Goal: Task Accomplishment & Management: Manage account settings

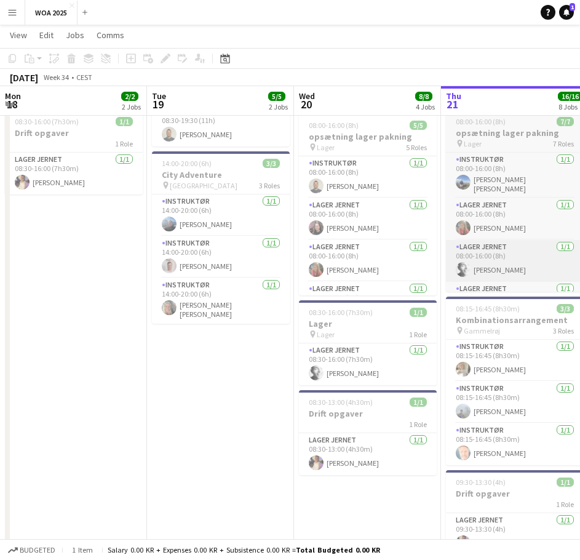
scroll to position [715, 0]
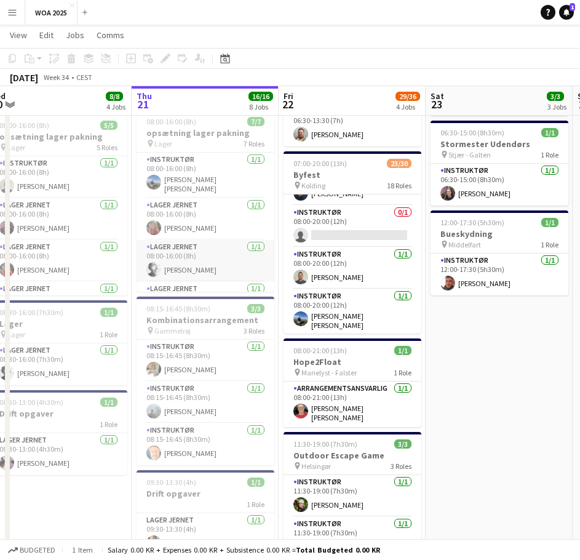
click at [208, 269] on app-card-role "Lager Jernet [DATE] 08:00-16:00 (8h) [PERSON_NAME]" at bounding box center [206, 261] width 138 height 42
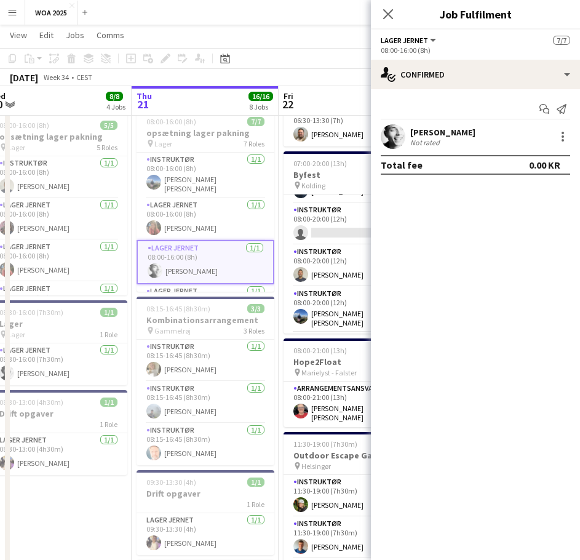
scroll to position [708, 0]
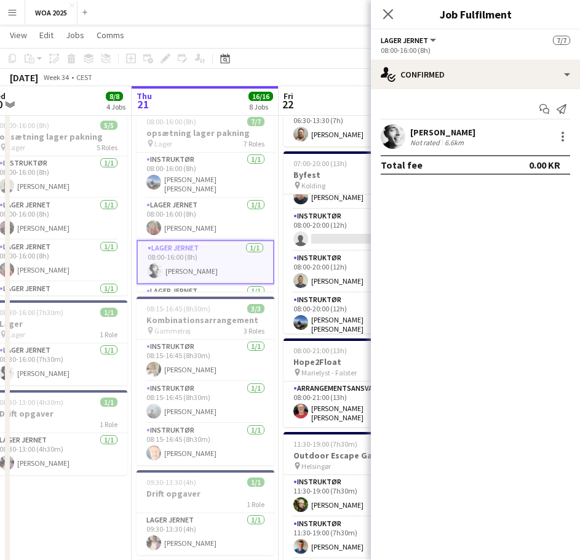
click at [197, 253] on app-card-role "Lager Jernet [DATE] 08:00-16:00 (8h) [PERSON_NAME]" at bounding box center [206, 262] width 138 height 44
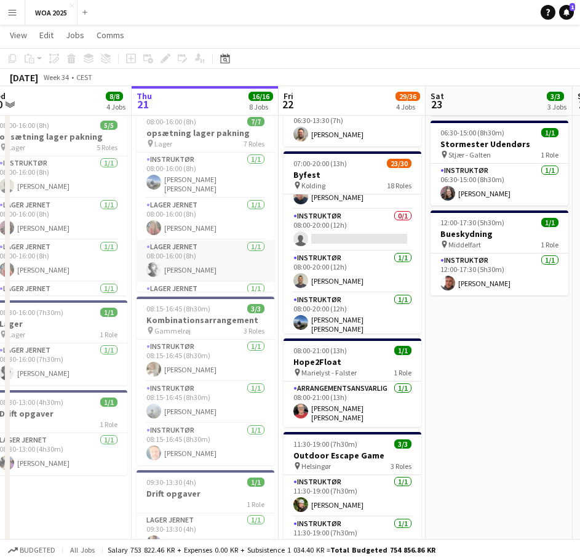
click at [197, 253] on app-card-role "Lager Jernet [DATE] 08:00-16:00 (8h) [PERSON_NAME]" at bounding box center [206, 261] width 138 height 42
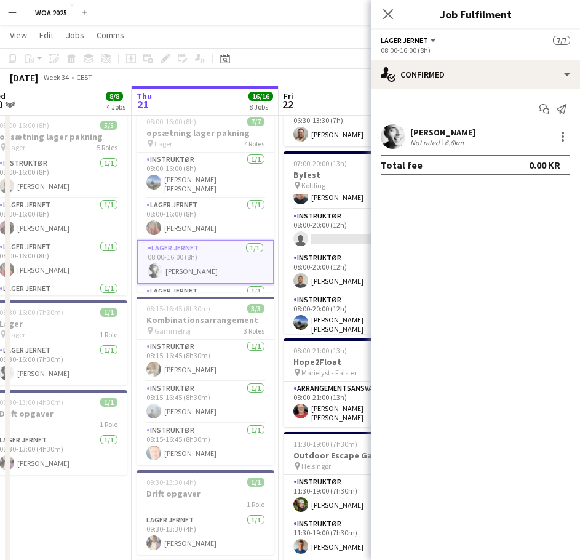
click at [435, 47] on div "08:00-16:00 (8h)" at bounding box center [475, 50] width 189 height 9
click at [430, 40] on button "Lager Jernet" at bounding box center [409, 40] width 57 height 9
click at [422, 34] on div "Lager Jernet All roles Lager [PERSON_NAME]" at bounding box center [409, 39] width 57 height 11
click at [561, 133] on div at bounding box center [562, 136] width 15 height 15
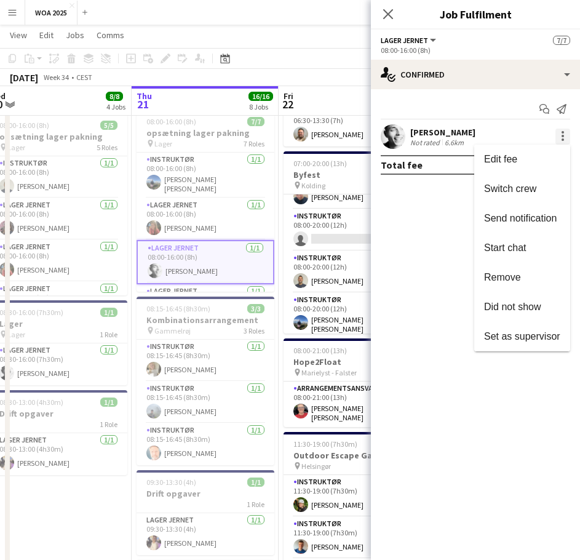
click at [561, 133] on div at bounding box center [290, 280] width 580 height 560
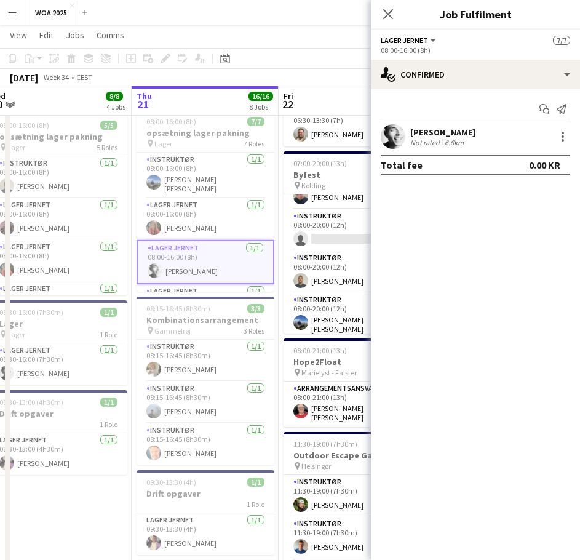
drag, startPoint x: 208, startPoint y: 180, endPoint x: 200, endPoint y: 122, distance: 58.4
click at [208, 178] on app-card-role "Instruktør [DATE] 08:00-16:00 (8h) [PERSON_NAME] [PERSON_NAME]" at bounding box center [206, 176] width 138 height 46
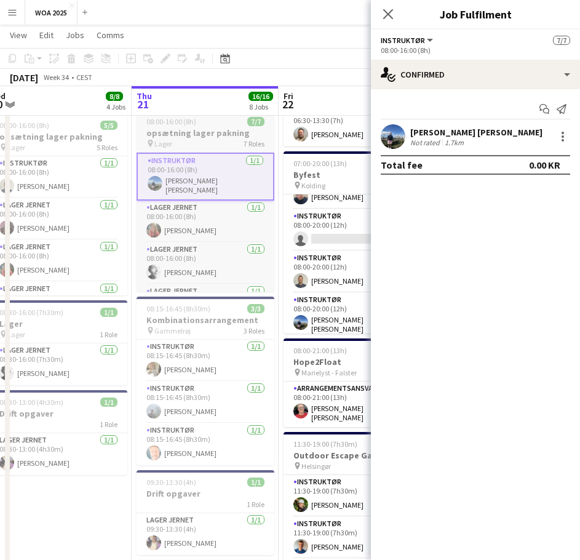
click at [207, 137] on h3 "opsætning lager pakning" at bounding box center [206, 132] width 138 height 11
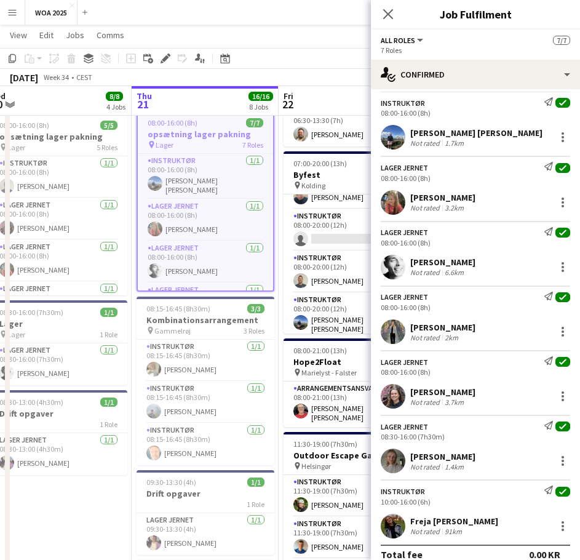
scroll to position [41, 0]
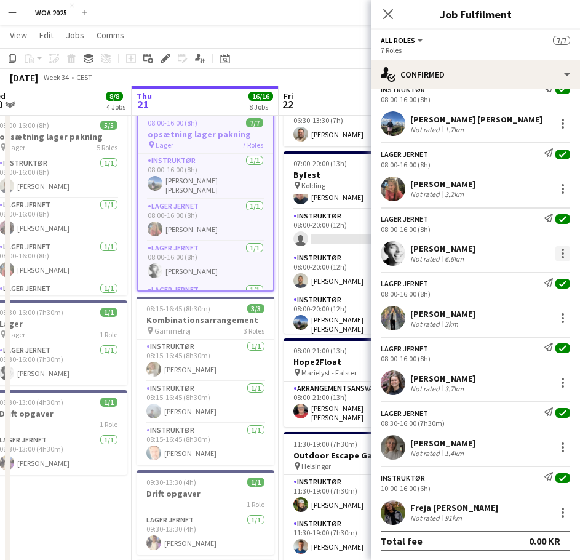
click at [557, 249] on div at bounding box center [562, 253] width 15 height 15
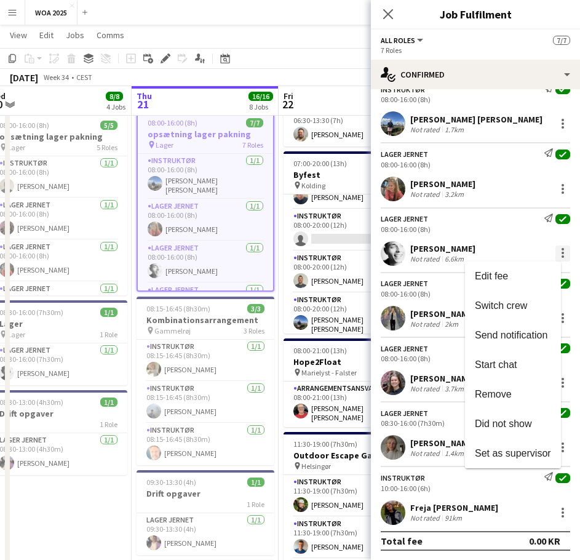
click at [557, 249] on div at bounding box center [290, 280] width 580 height 560
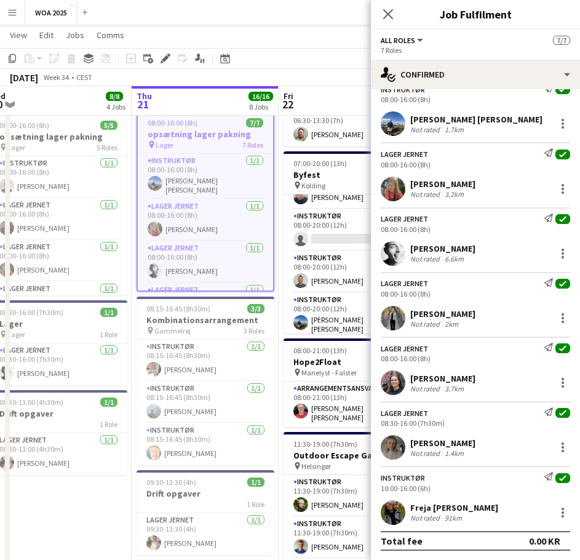
click at [418, 224] on div "08:00-16:00 (8h)" at bounding box center [475, 228] width 189 height 9
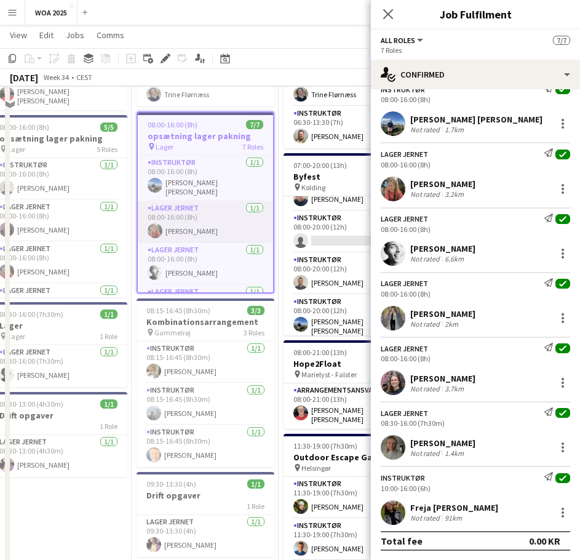
scroll to position [123, 0]
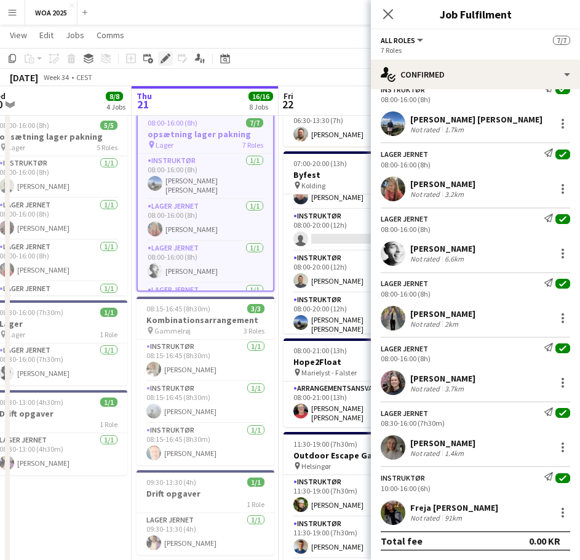
click at [164, 63] on div "Edit" at bounding box center [165, 58] width 15 height 15
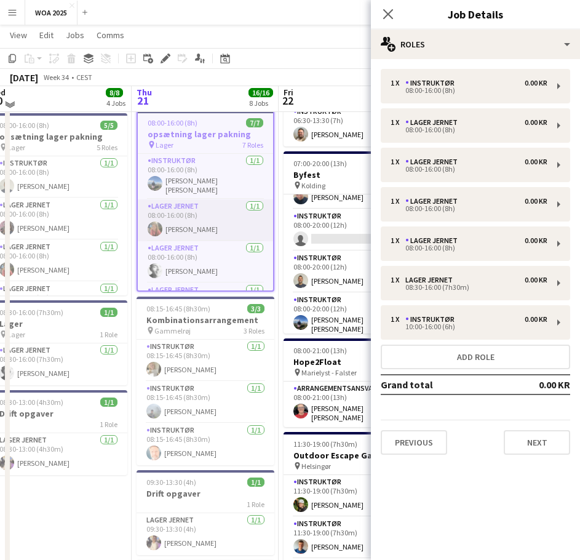
scroll to position [61, 0]
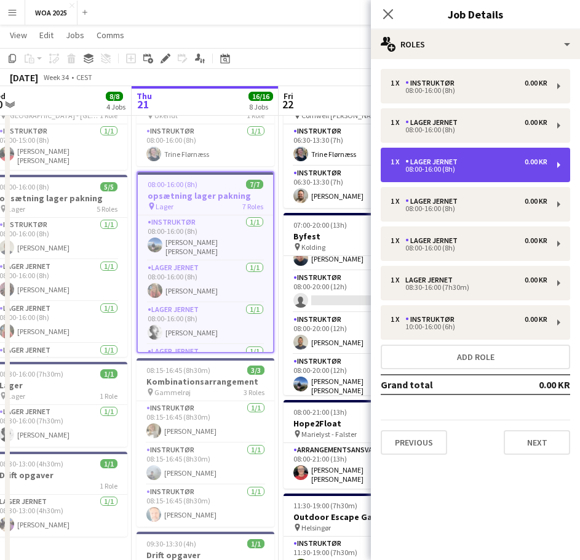
click at [472, 159] on div "1 x Lager Jernet 0.00 KR" at bounding box center [468, 161] width 157 height 9
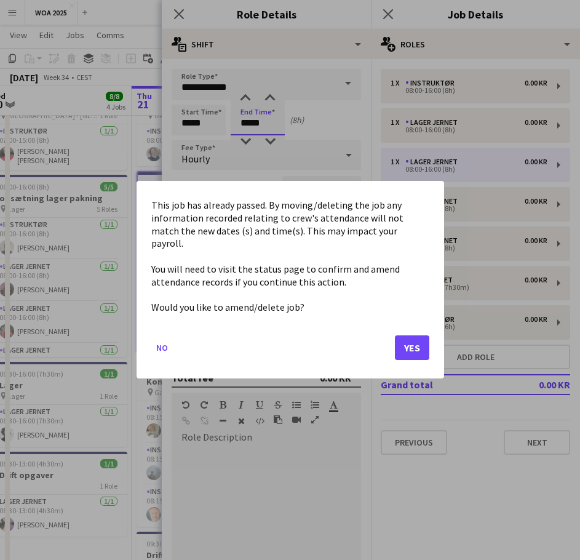
click at [264, 122] on body "Menu Boards Boards Boards All jobs Status Workforce Workforce My Workforce Recr…" at bounding box center [290, 513] width 580 height 1149
click at [420, 347] on button "Yes" at bounding box center [412, 348] width 34 height 25
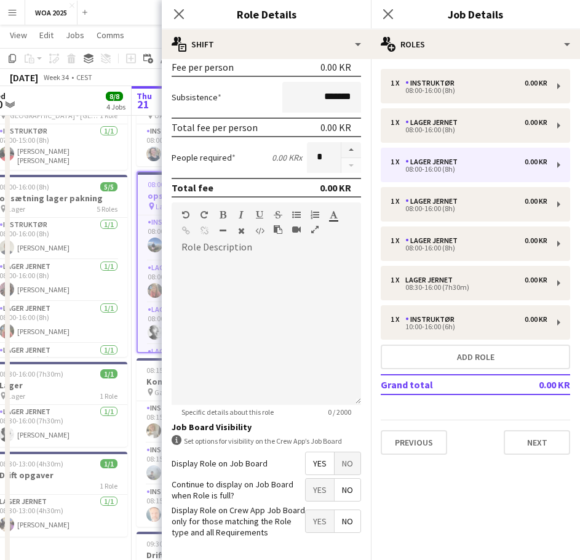
scroll to position [238, 0]
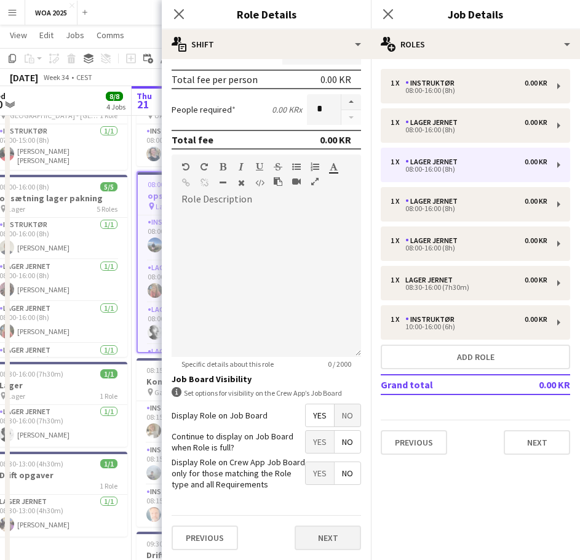
type input "*****"
click at [315, 538] on button "Next" at bounding box center [328, 537] width 66 height 25
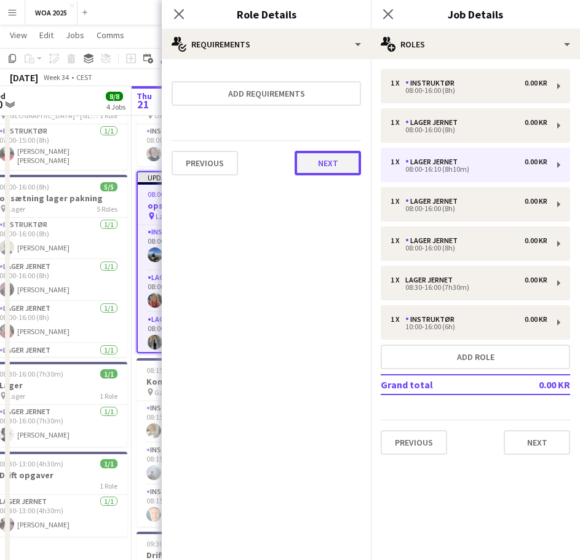
click at [324, 153] on button "Next" at bounding box center [328, 163] width 66 height 25
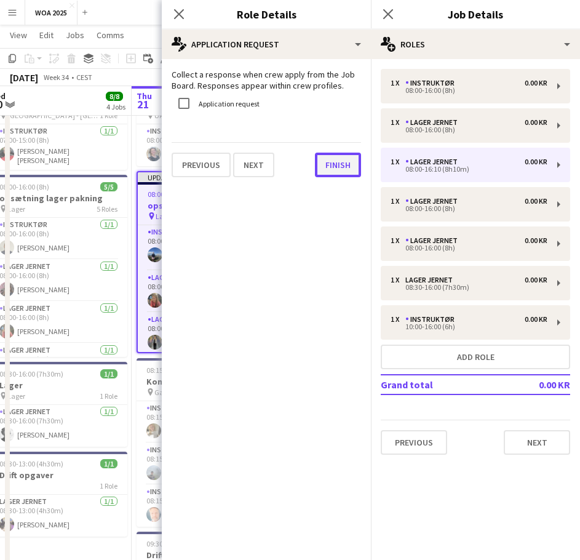
click at [338, 165] on button "Finish" at bounding box center [338, 165] width 46 height 25
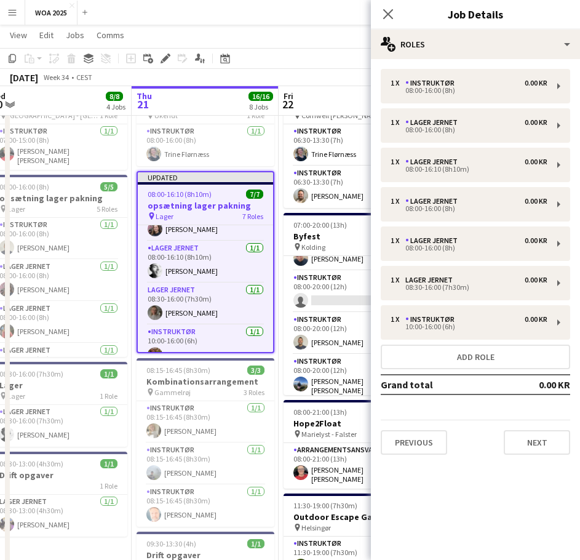
scroll to position [170, 0]
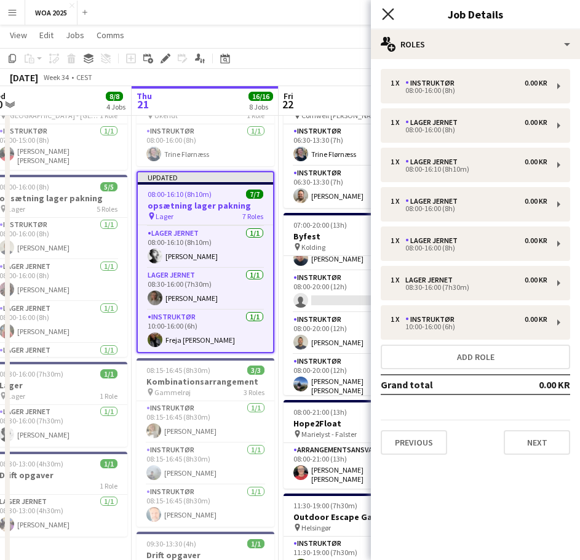
click at [388, 18] on icon "Close pop-in" at bounding box center [388, 14] width 12 height 12
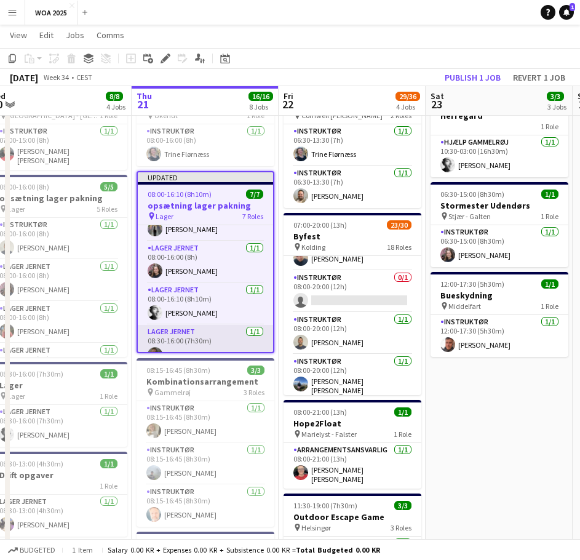
scroll to position [47, 0]
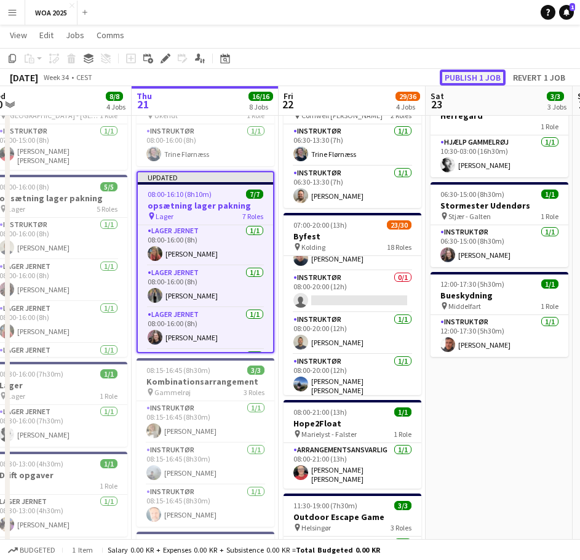
click at [466, 73] on button "Publish 1 job" at bounding box center [473, 77] width 66 height 16
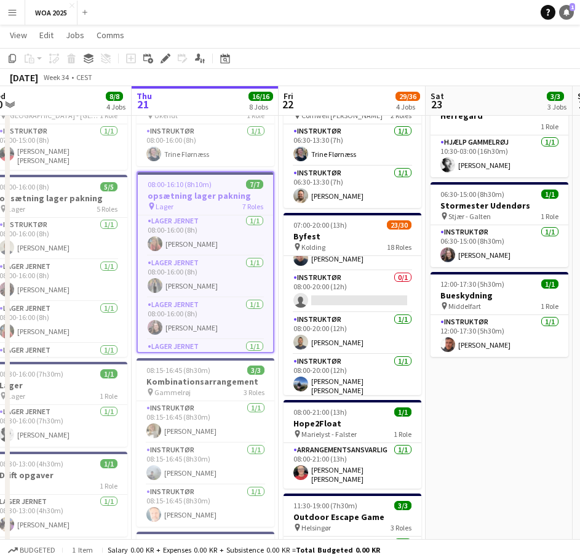
click at [563, 12] on icon "Notifications" at bounding box center [566, 12] width 7 height 7
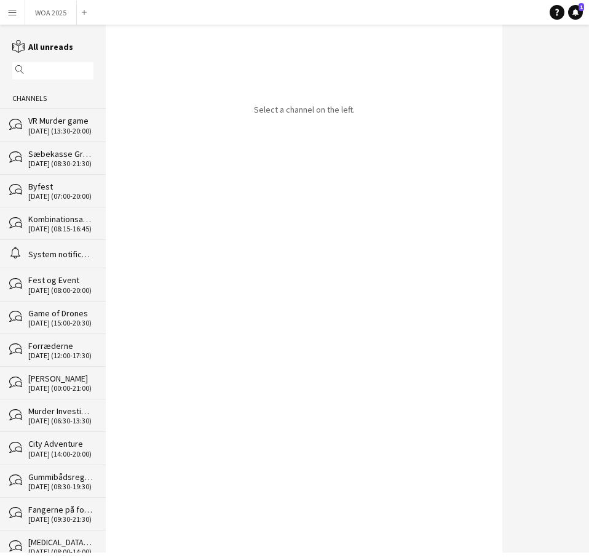
click at [44, 203] on div "bubbles Byfest [DATE] (07:00-20:00)" at bounding box center [53, 190] width 106 height 33
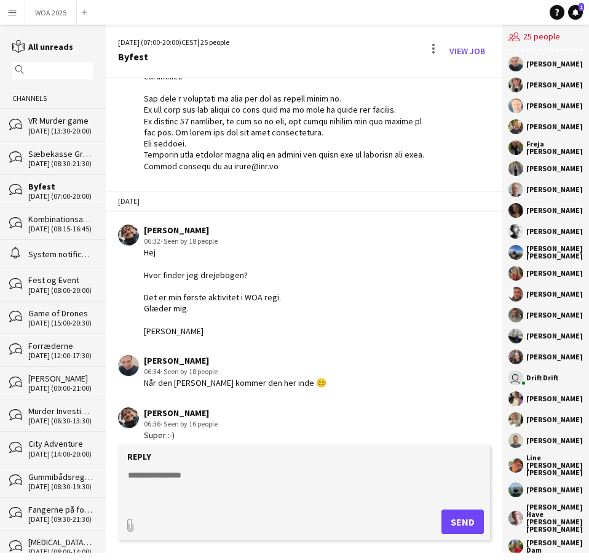
scroll to position [340, 0]
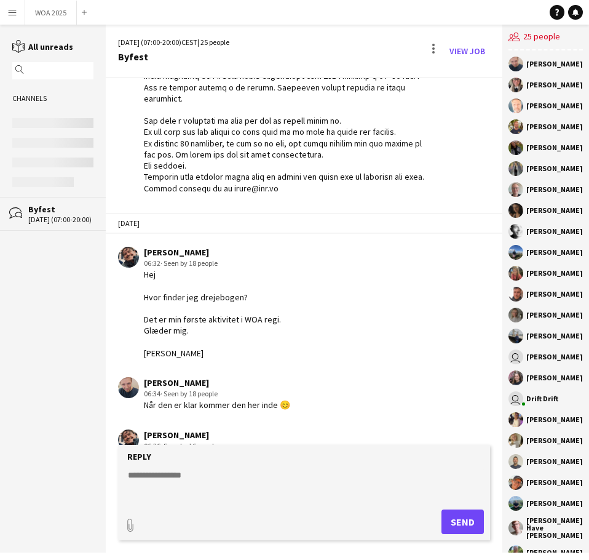
scroll to position [328, 0]
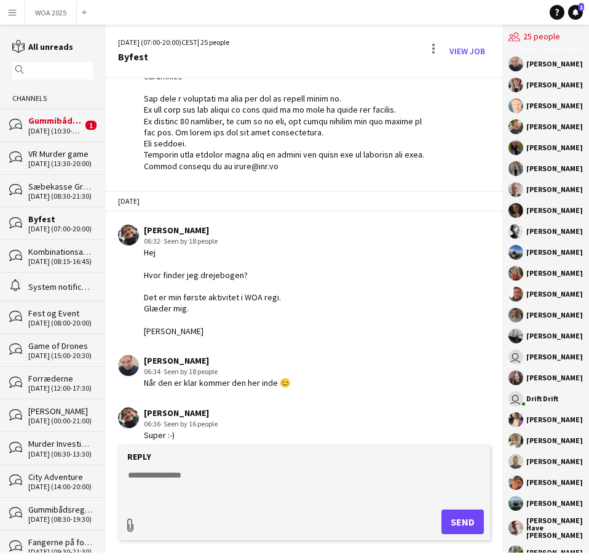
type input "**********"
click at [182, 485] on textarea at bounding box center [306, 482] width 359 height 32
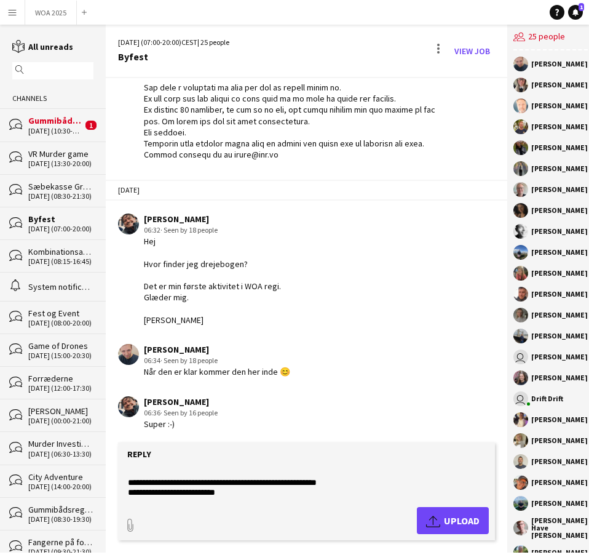
scroll to position [29, 0]
click at [217, 497] on textarea "**********" at bounding box center [306, 482] width 359 height 32
paste textarea "**********"
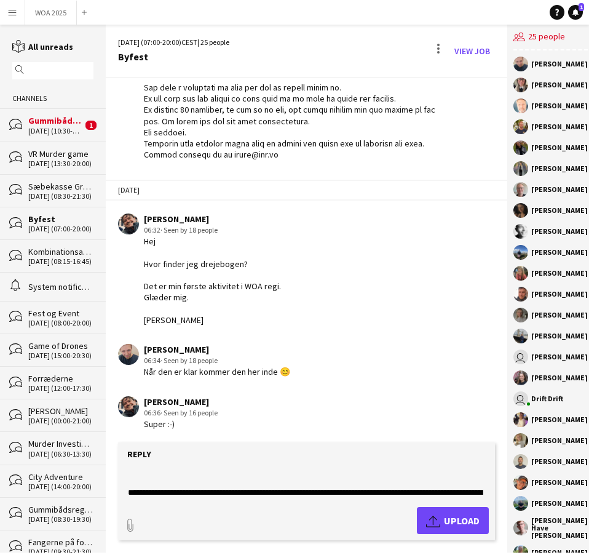
click at [208, 483] on textarea "**********" at bounding box center [306, 482] width 359 height 32
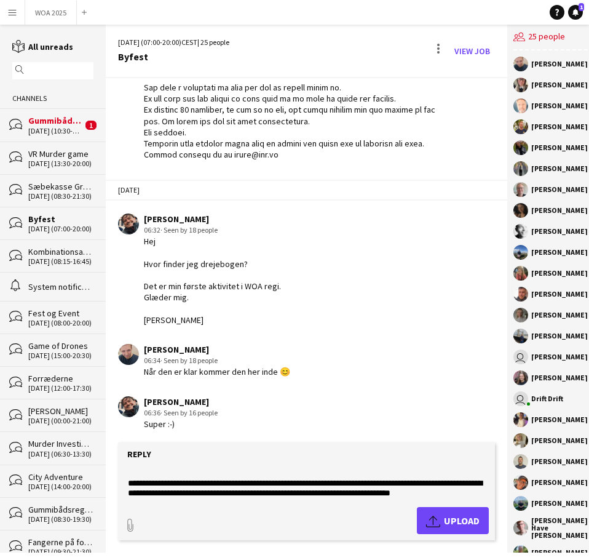
scroll to position [108, 0]
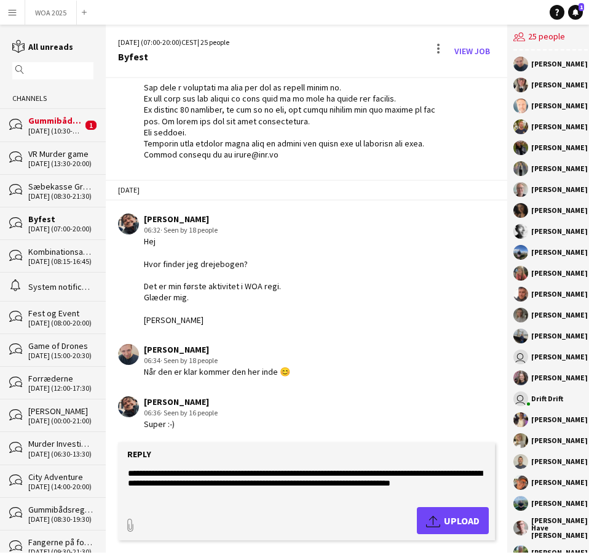
click at [143, 483] on textarea "**********" at bounding box center [306, 482] width 359 height 32
click at [181, 499] on form "**********" at bounding box center [306, 491] width 376 height 98
click at [169, 494] on textarea "**********" at bounding box center [306, 482] width 359 height 32
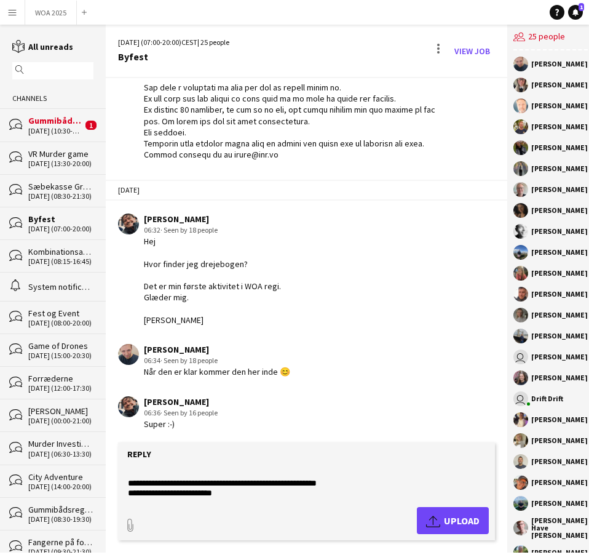
scroll to position [14, 0]
drag, startPoint x: 231, startPoint y: 494, endPoint x: 236, endPoint y: 482, distance: 12.7
click at [236, 482] on textarea "**********" at bounding box center [306, 482] width 359 height 32
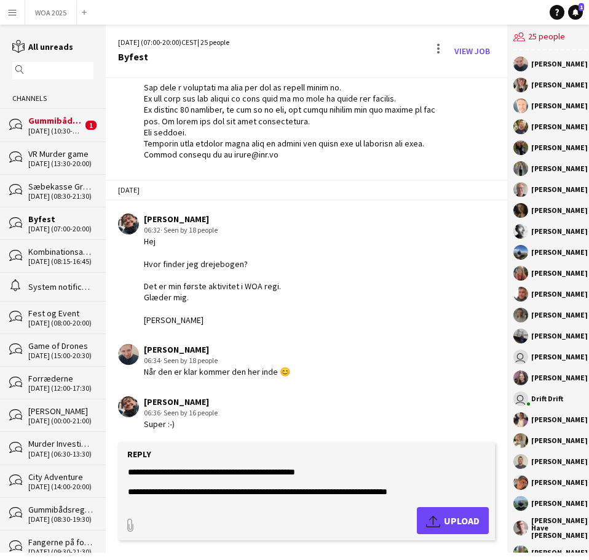
scroll to position [178, 0]
click at [208, 496] on textarea "**********" at bounding box center [306, 482] width 359 height 32
type textarea "**********"
click at [445, 526] on span "Upload Upload" at bounding box center [452, 520] width 53 height 15
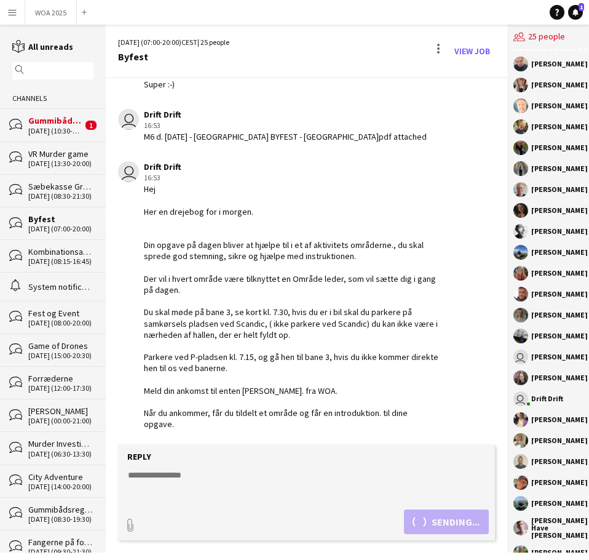
scroll to position [733, 0]
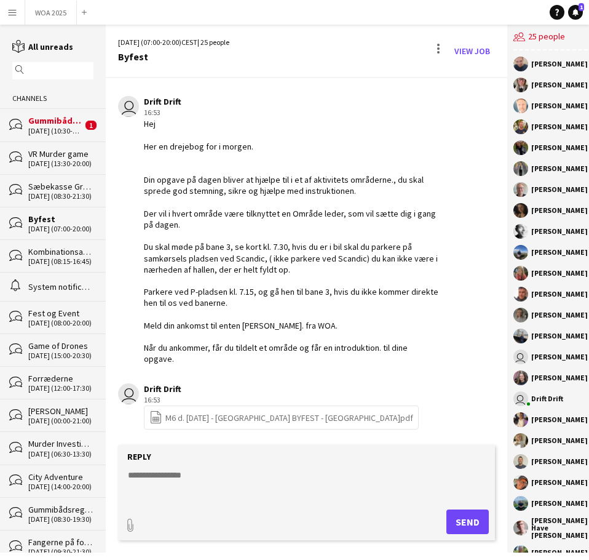
click at [240, 495] on textarea at bounding box center [306, 485] width 359 height 32
click at [138, 521] on div "paperclip Send" at bounding box center [306, 521] width 364 height 25
type input "**********"
click at [447, 518] on span "Upload Upload" at bounding box center [452, 520] width 53 height 15
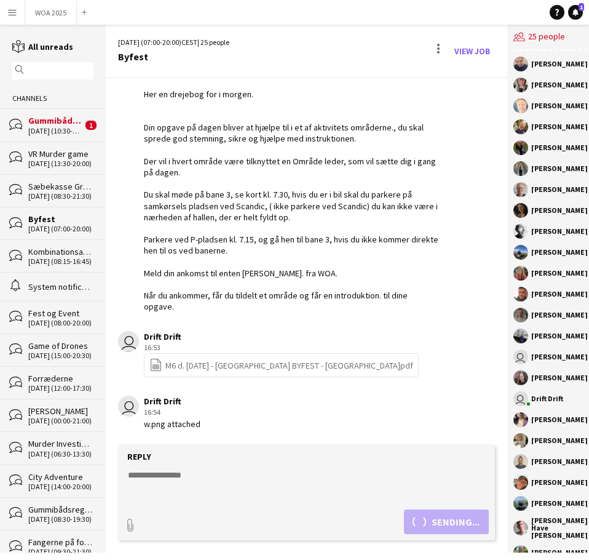
click at [221, 473] on textarea at bounding box center [306, 485] width 359 height 32
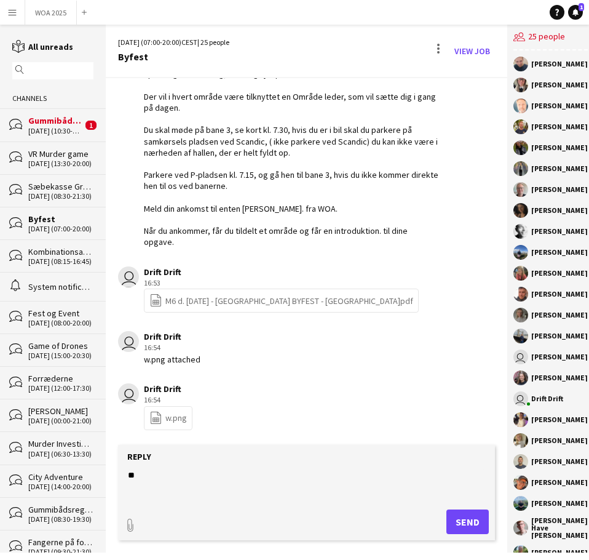
type textarea "*"
type textarea "**********"
click at [451, 523] on button "Send" at bounding box center [467, 521] width 42 height 25
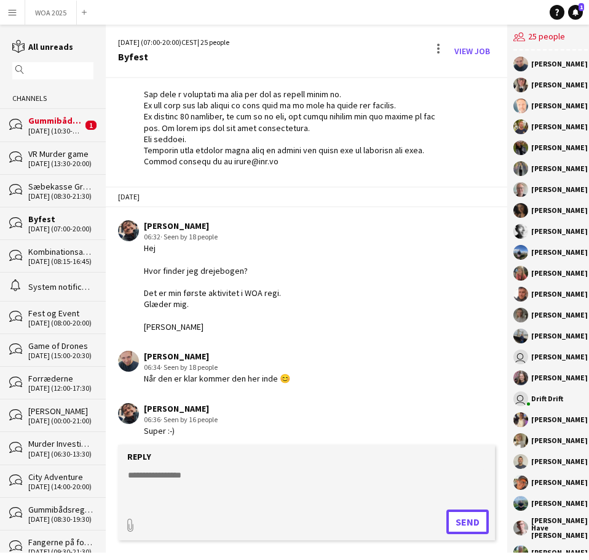
scroll to position [299, 0]
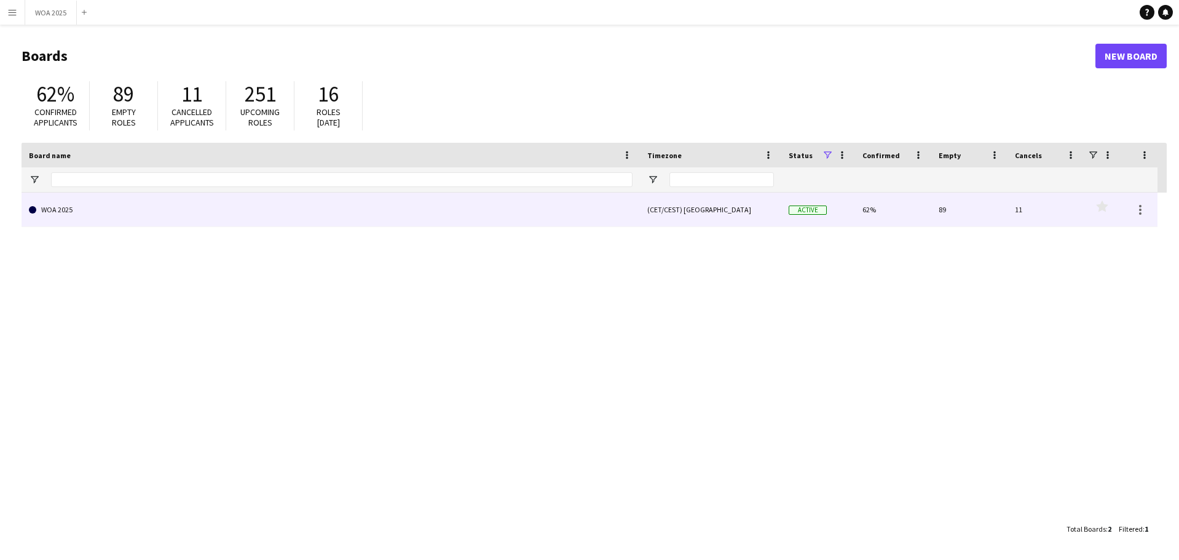
click at [79, 218] on link "WOA 2025" at bounding box center [331, 209] width 604 height 34
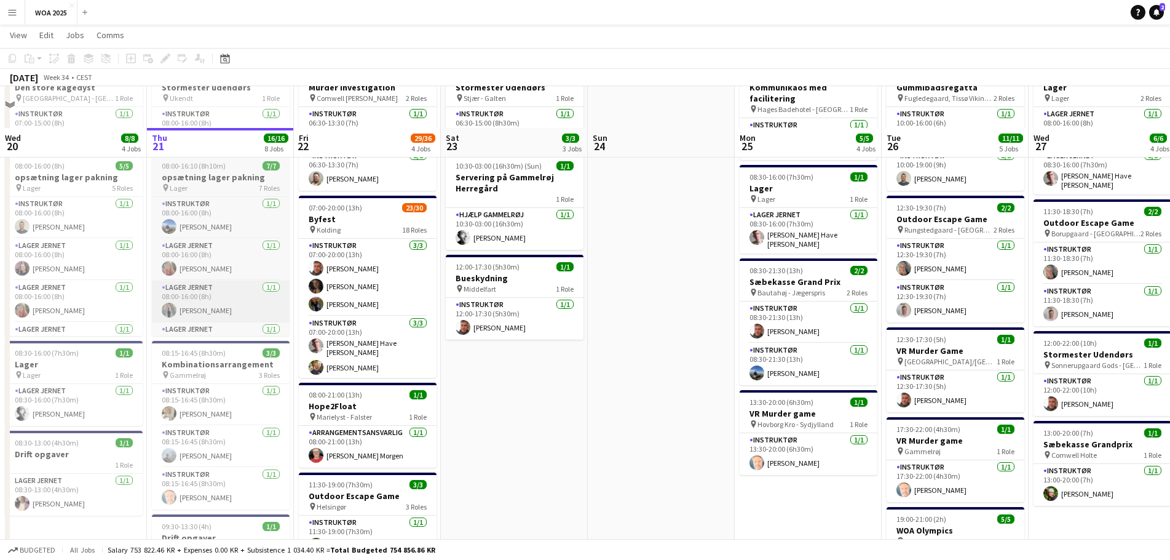
scroll to position [123, 0]
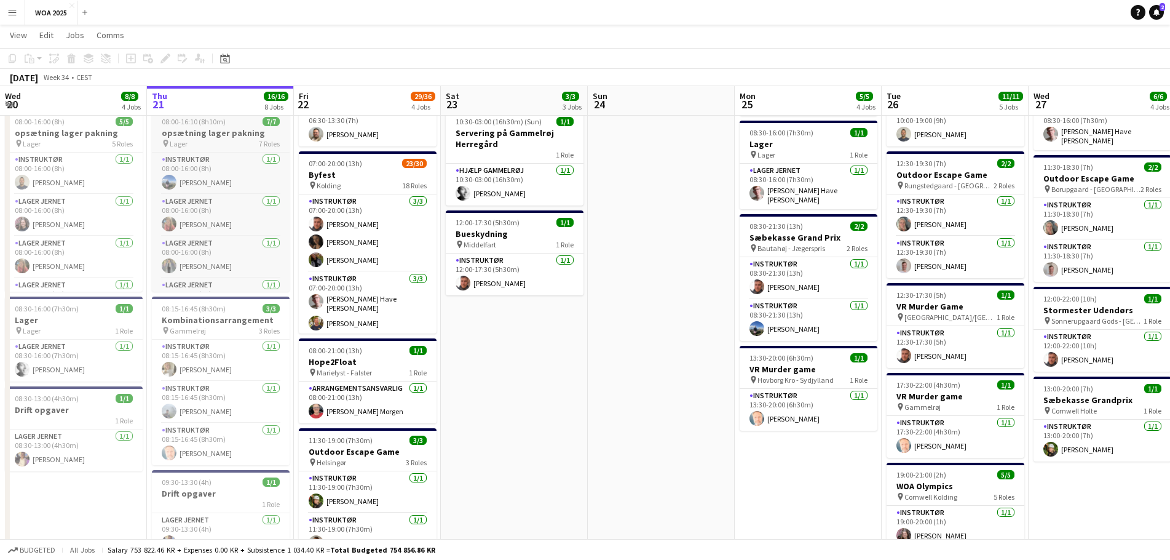
click at [229, 144] on div "pin Lager 7 Roles" at bounding box center [221, 143] width 138 height 10
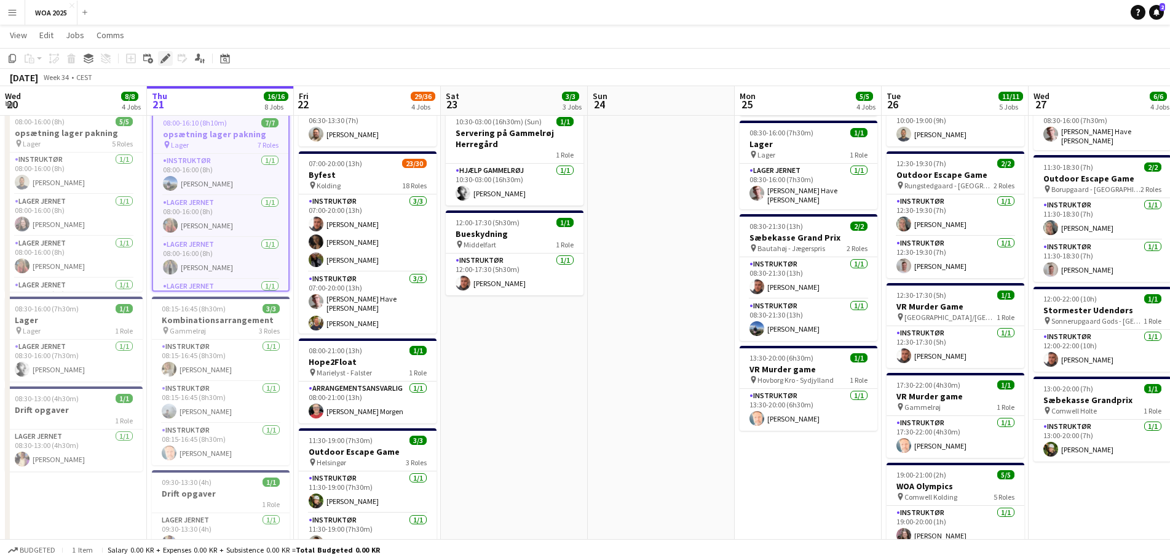
click at [164, 58] on icon at bounding box center [165, 58] width 7 height 7
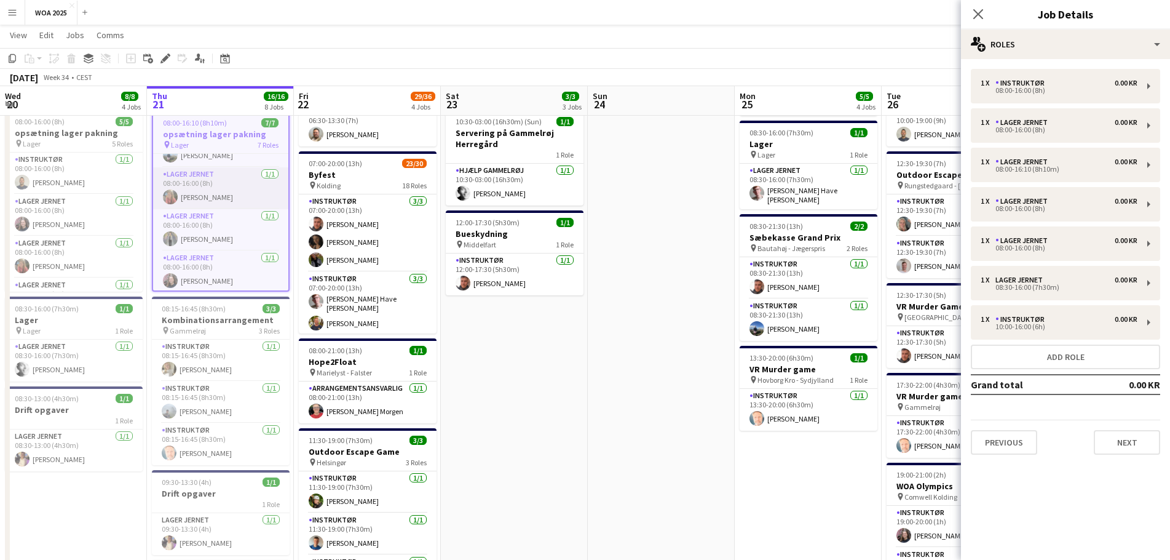
scroll to position [0, 0]
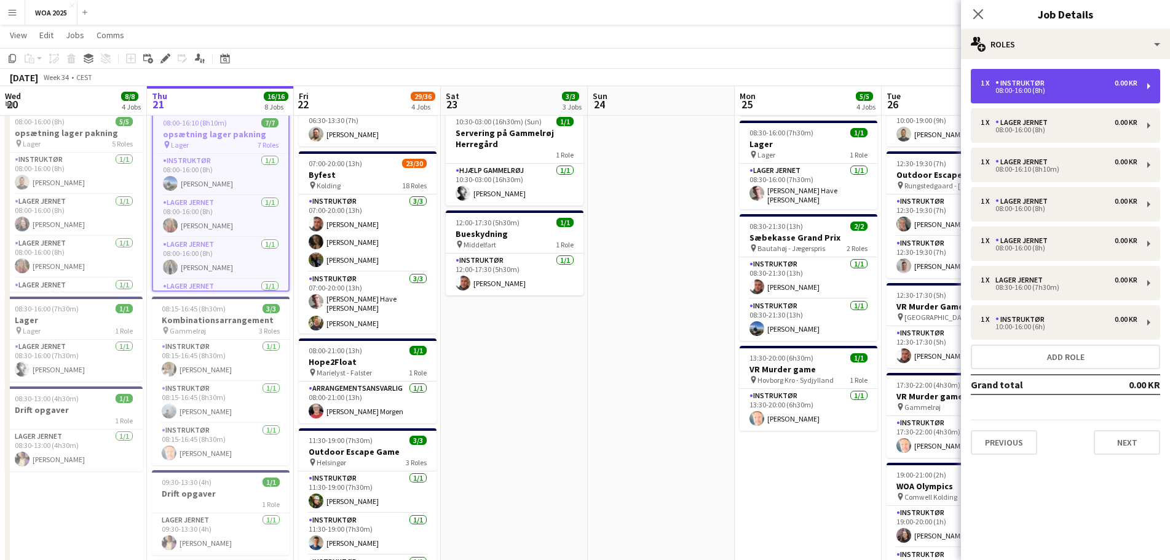
click at [1081, 91] on div "08:00-16:00 (8h)" at bounding box center [1059, 90] width 157 height 6
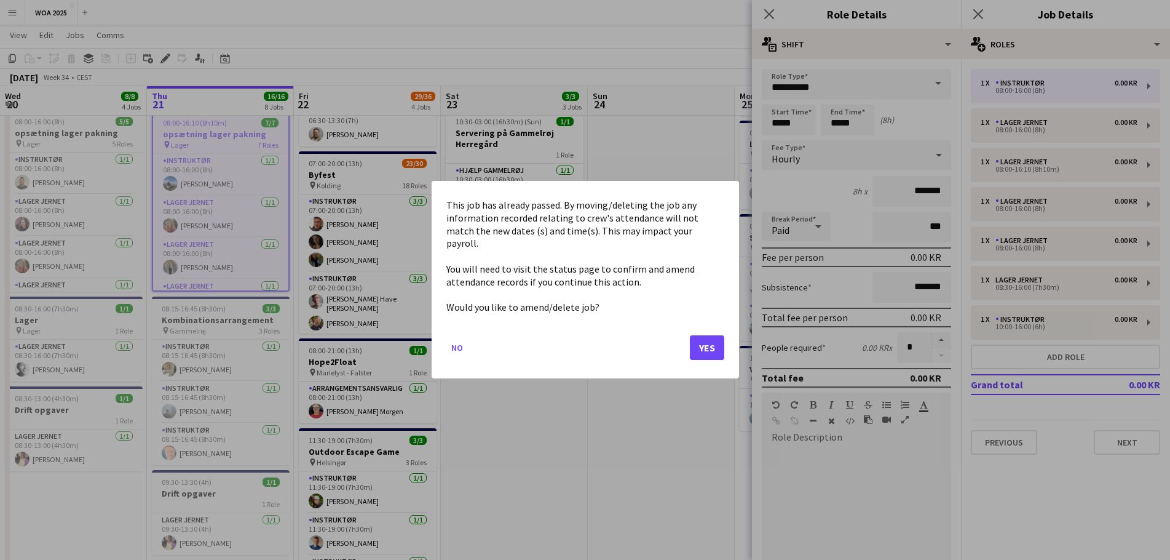
click at [853, 121] on body "Menu Boards Boards Boards All jobs Status Workforce Workforce My Workforce Recr…" at bounding box center [585, 451] width 1170 height 1149
click at [707, 336] on button "Yes" at bounding box center [707, 348] width 34 height 25
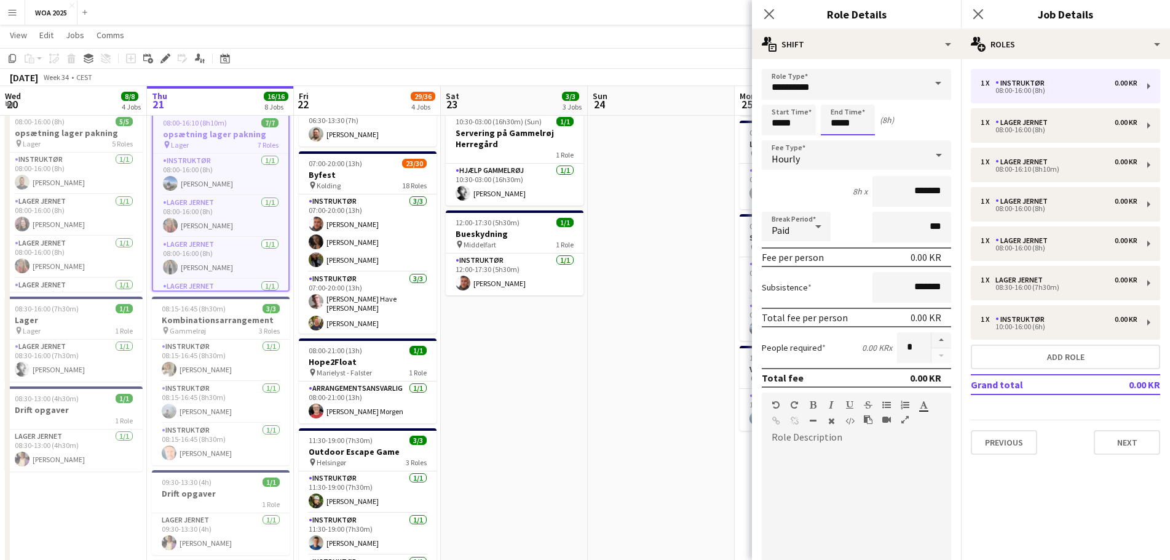
scroll to position [123, 0]
click at [843, 126] on input "*****" at bounding box center [848, 120] width 54 height 31
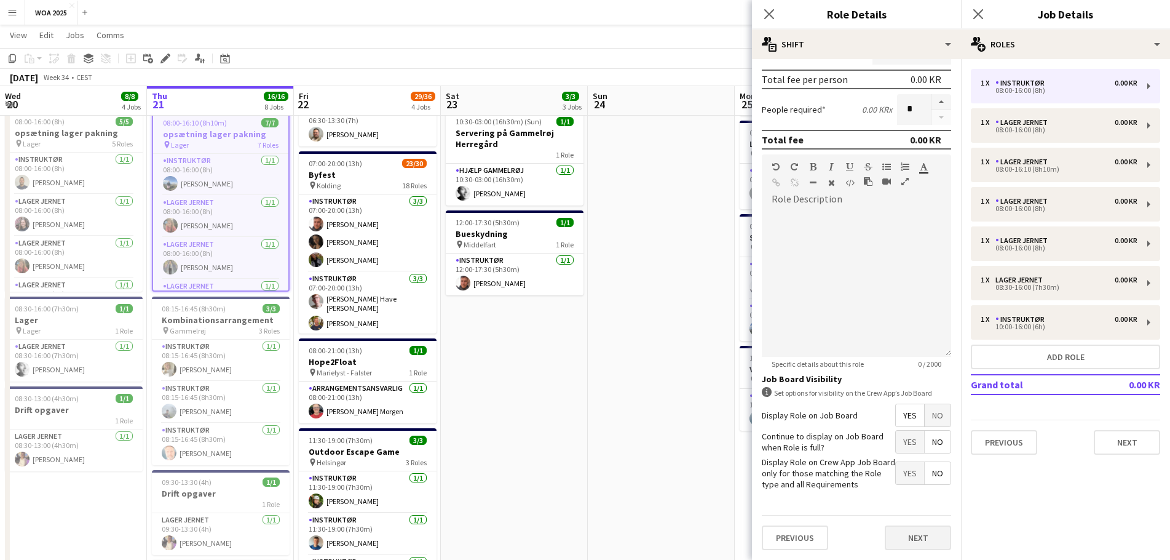
type input "*****"
click at [917, 535] on button "Next" at bounding box center [918, 537] width 66 height 25
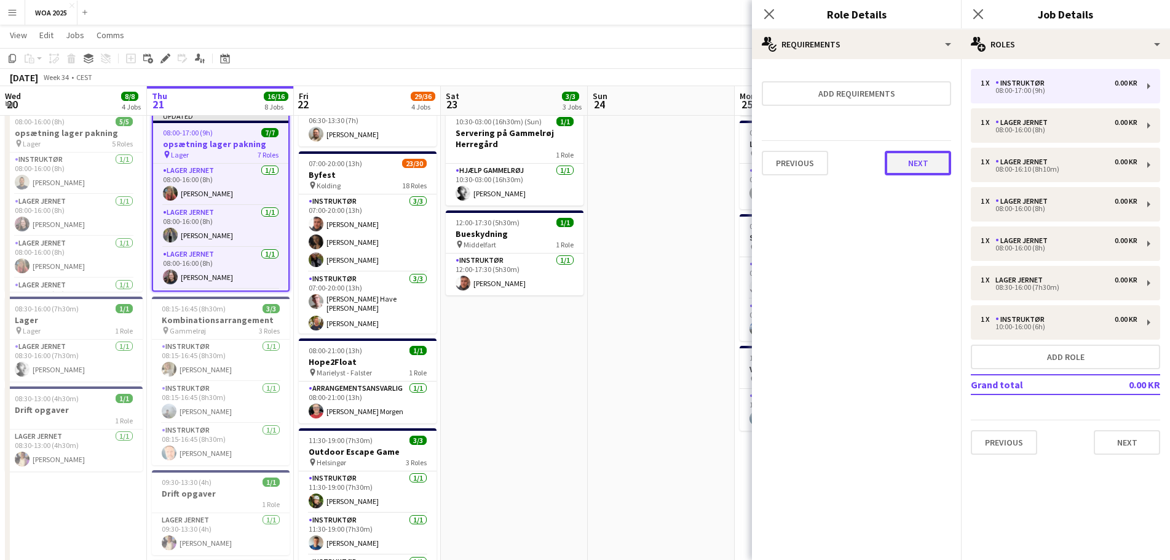
click at [924, 169] on button "Next" at bounding box center [918, 163] width 66 height 25
click at [946, 161] on button "Finish" at bounding box center [928, 165] width 46 height 25
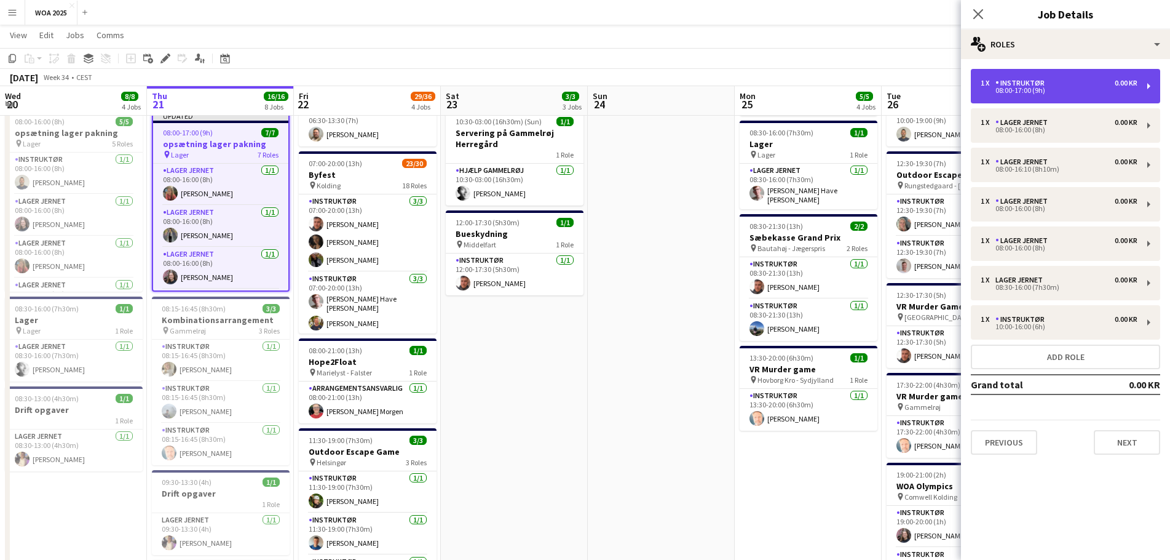
click at [1060, 92] on div "08:00-17:00 (9h)" at bounding box center [1059, 90] width 157 height 6
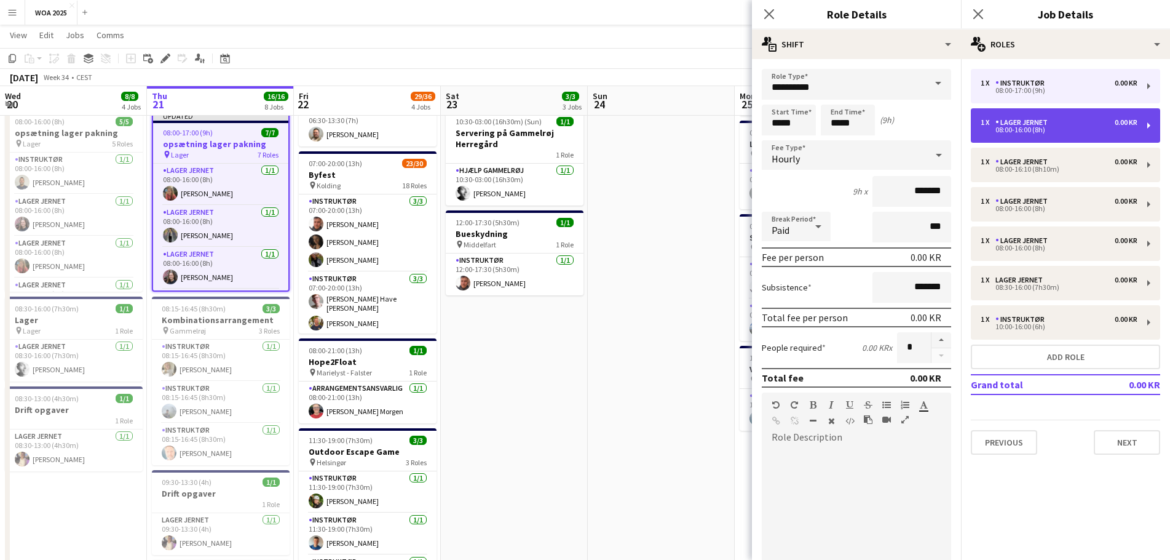
click at [1060, 123] on div "1 x Lager Jernet 0.00 KR" at bounding box center [1059, 122] width 157 height 9
type input "**********"
type input "*****"
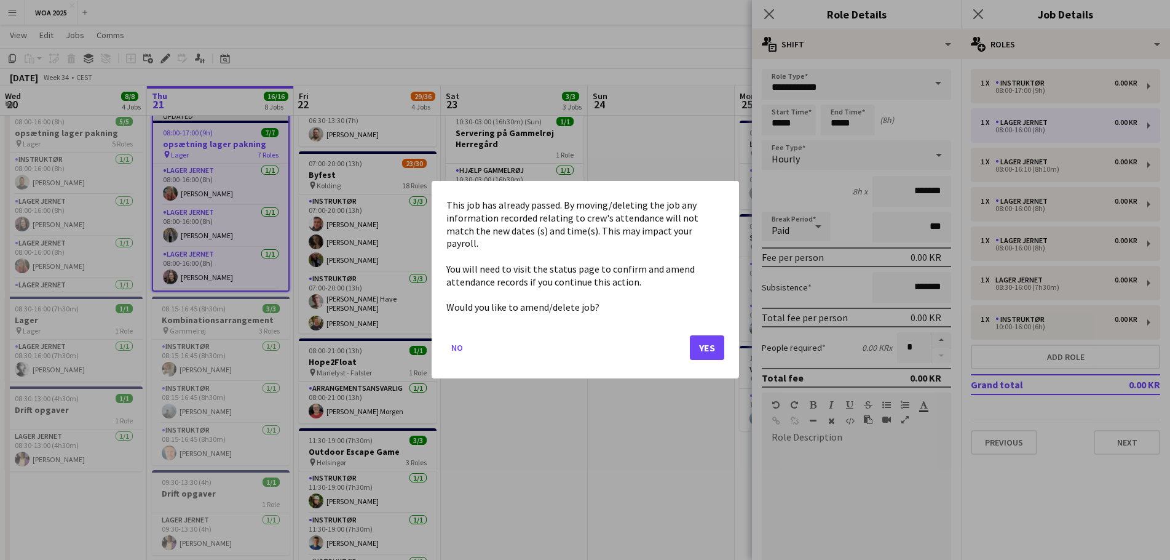
drag, startPoint x: 854, startPoint y: 127, endPoint x: 837, endPoint y: 129, distance: 16.7
click at [837, 129] on body "Menu Boards Boards Boards All jobs Status Workforce Workforce My Workforce Recr…" at bounding box center [585, 451] width 1170 height 1149
click at [454, 339] on button "No" at bounding box center [457, 348] width 22 height 20
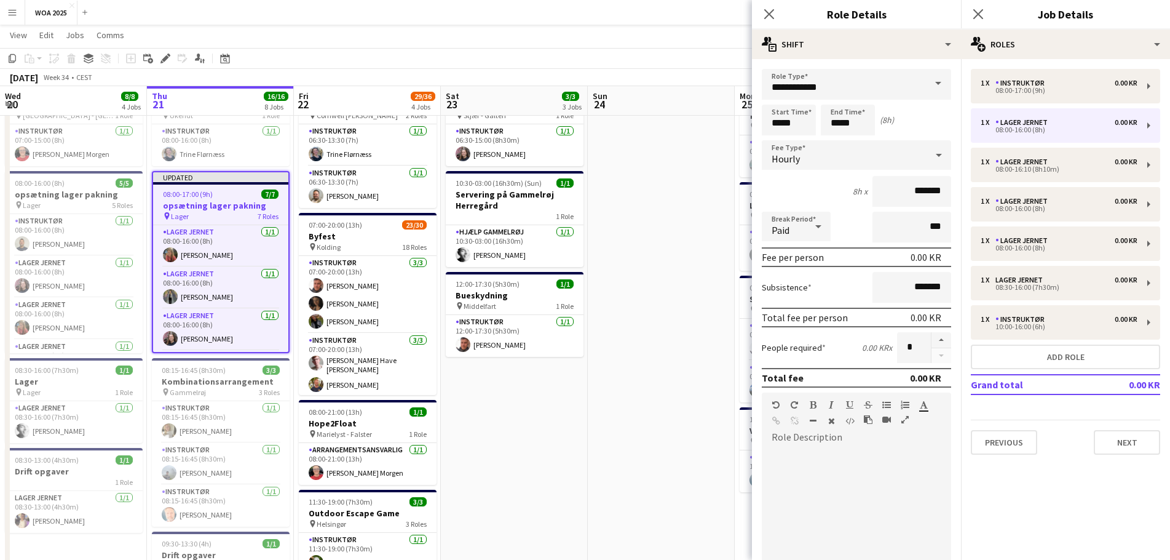
click at [709, 61] on app-toolbar "Copy Paste Paste Ctrl+V Paste with crew Ctrl+Shift+V Paste linked Job Delete Gr…" at bounding box center [585, 58] width 1170 height 21
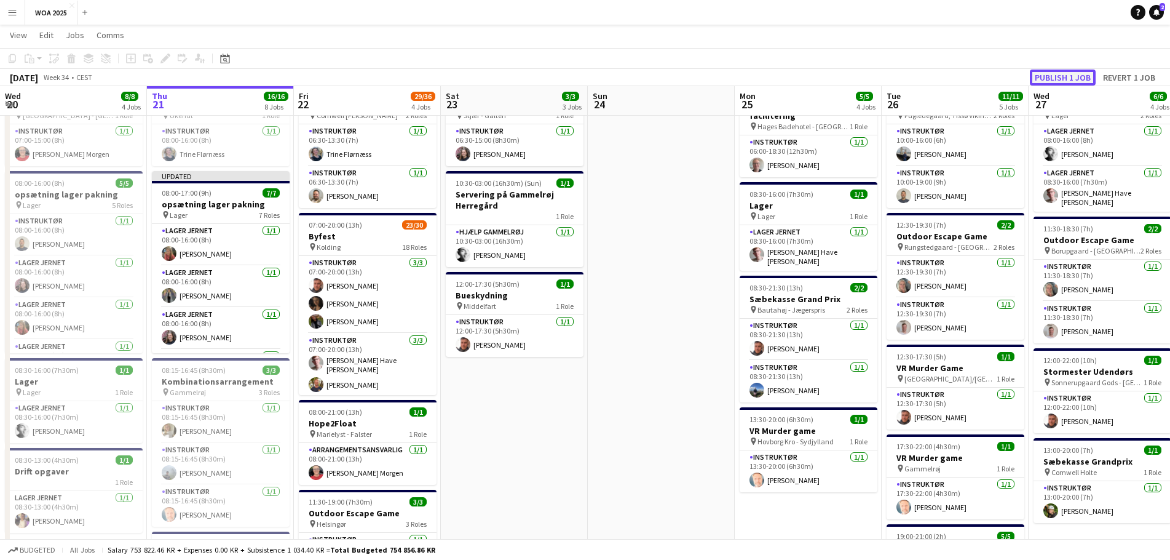
click at [1066, 76] on button "Publish 1 job" at bounding box center [1063, 77] width 66 height 16
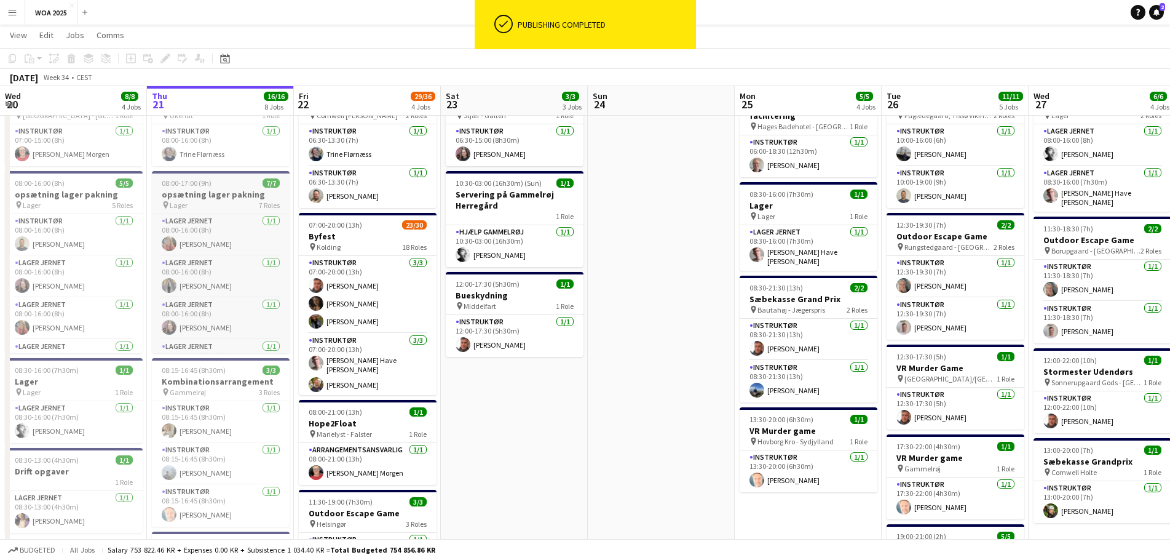
click at [233, 201] on div "pin Lager 7 Roles" at bounding box center [221, 205] width 138 height 10
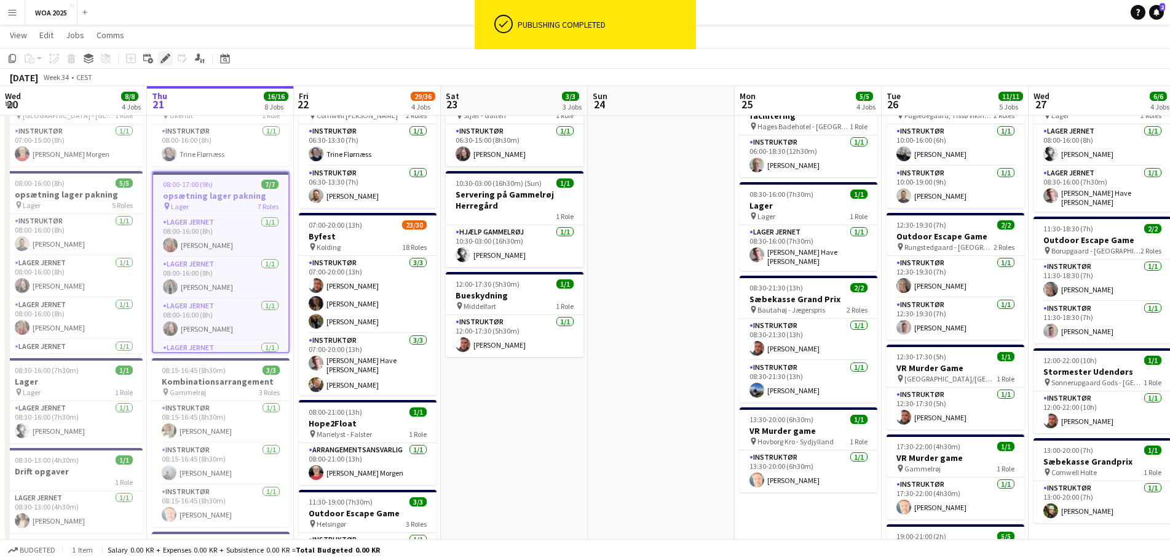
click at [168, 63] on icon "Edit" at bounding box center [165, 58] width 10 height 10
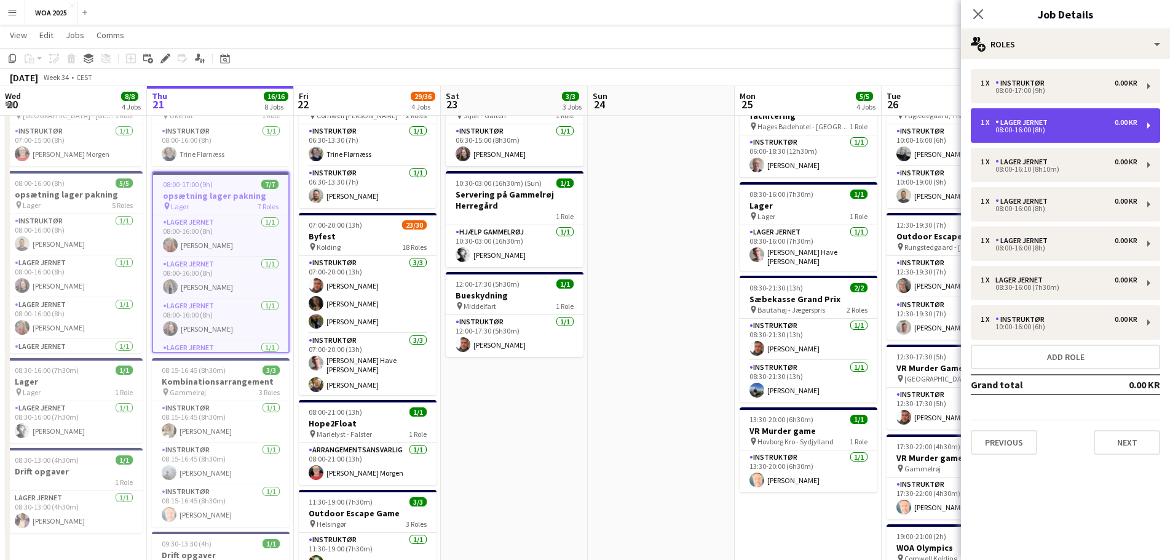
click at [1060, 129] on div "08:00-16:00 (8h)" at bounding box center [1059, 130] width 157 height 6
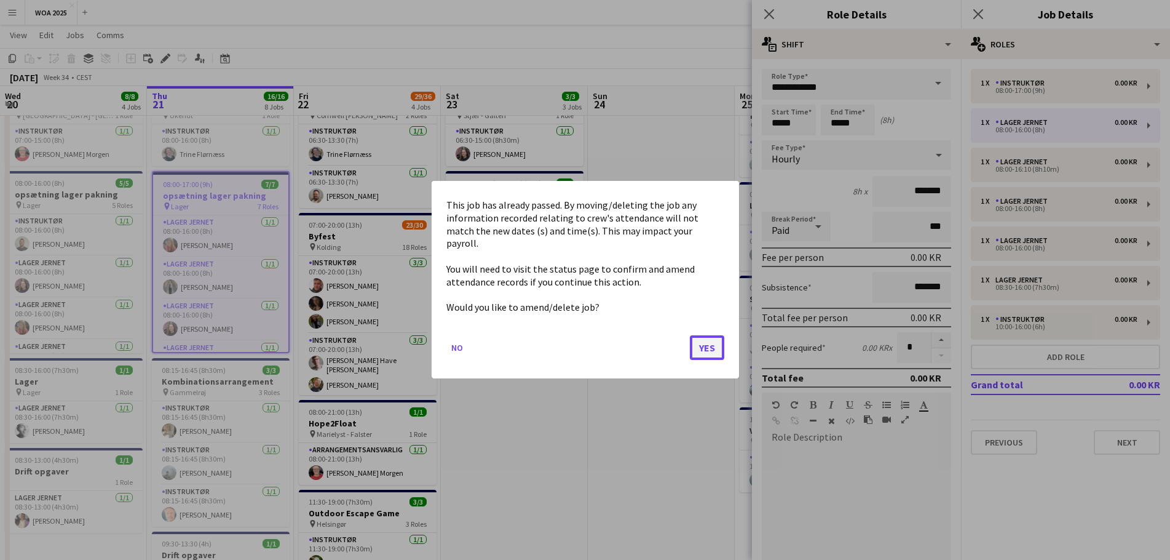
click at [716, 342] on button "Yes" at bounding box center [707, 348] width 34 height 25
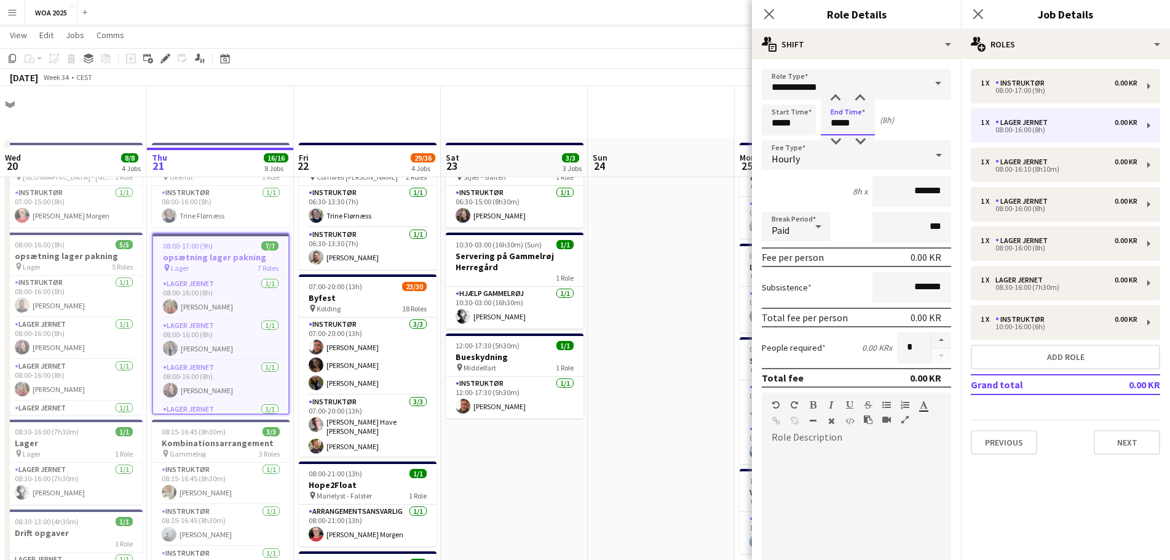
scroll to position [61, 0]
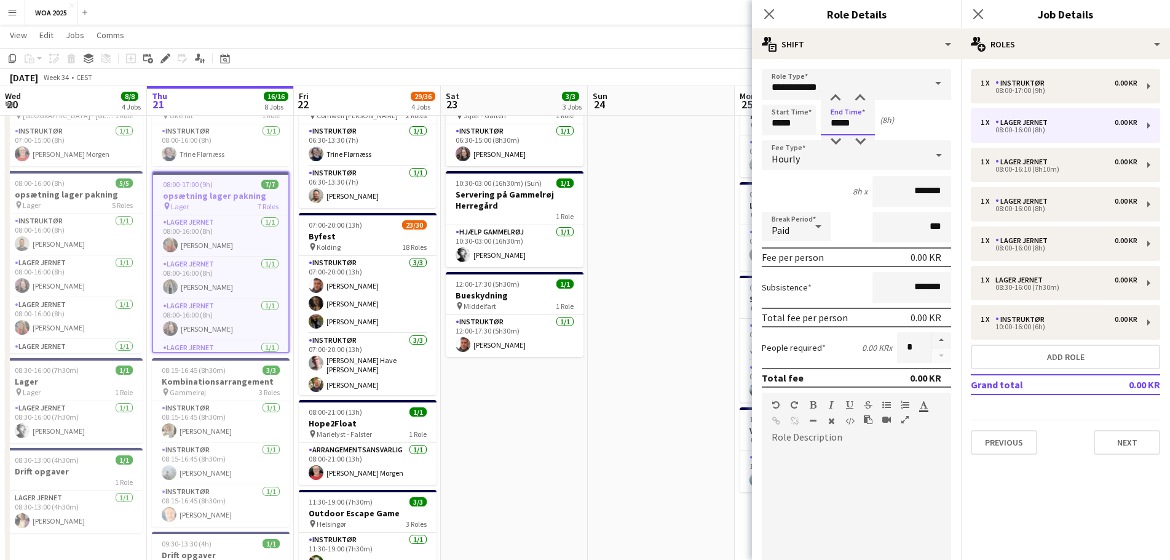
click at [840, 124] on input "*****" at bounding box center [848, 120] width 54 height 31
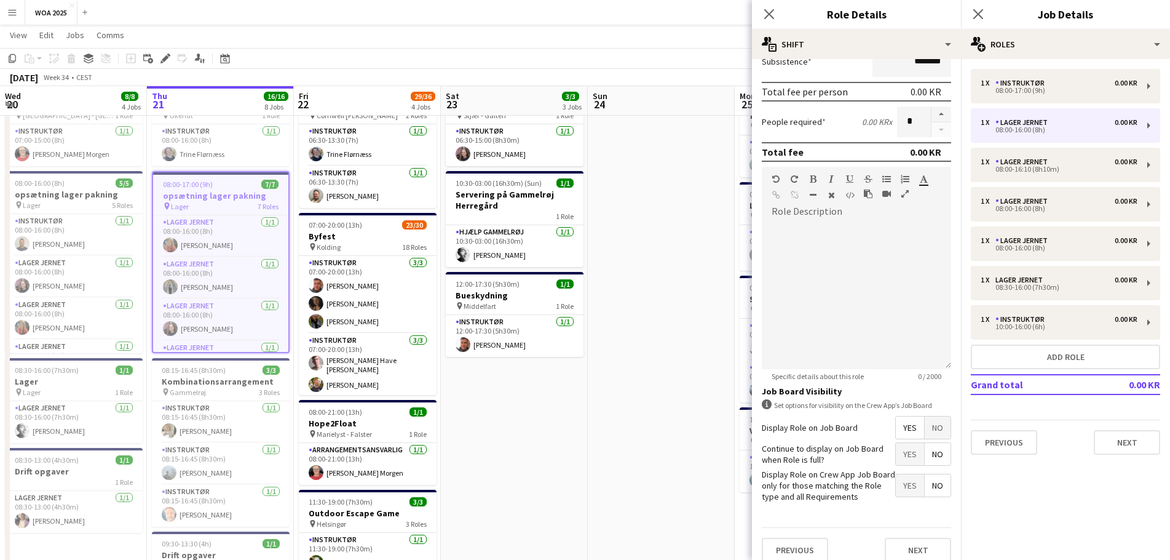
scroll to position [238, 0]
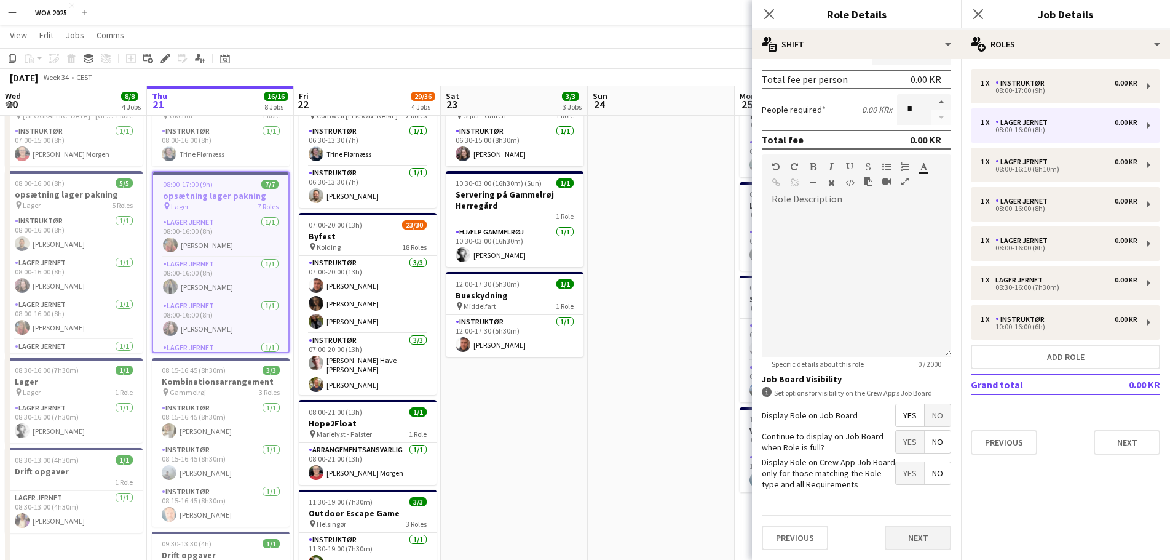
type input "*****"
click at [900, 531] on button "Next" at bounding box center [918, 537] width 66 height 25
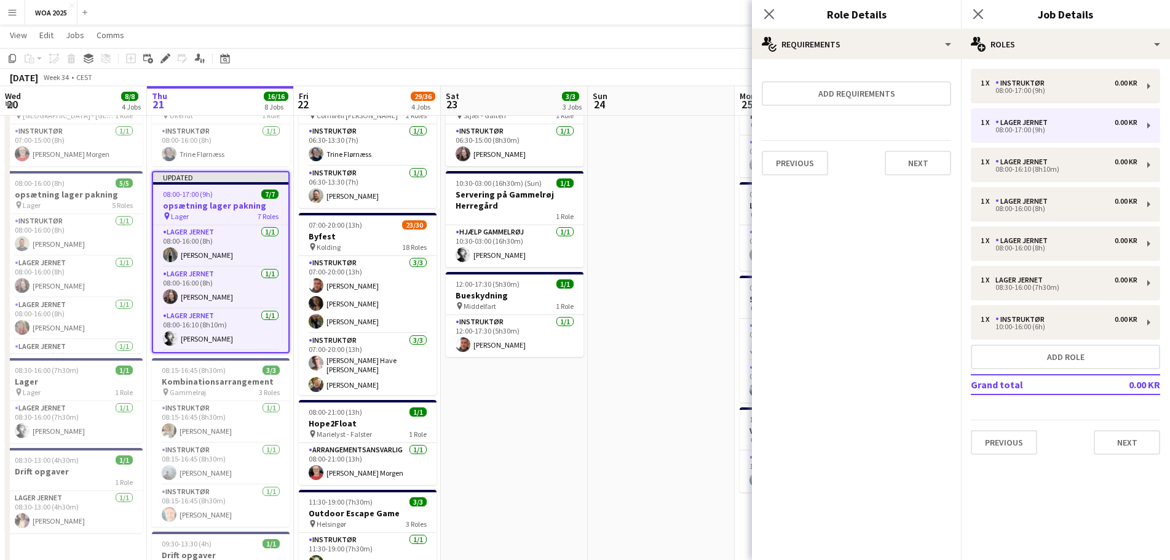
scroll to position [0, 0]
click at [915, 168] on button "Next" at bounding box center [918, 163] width 66 height 25
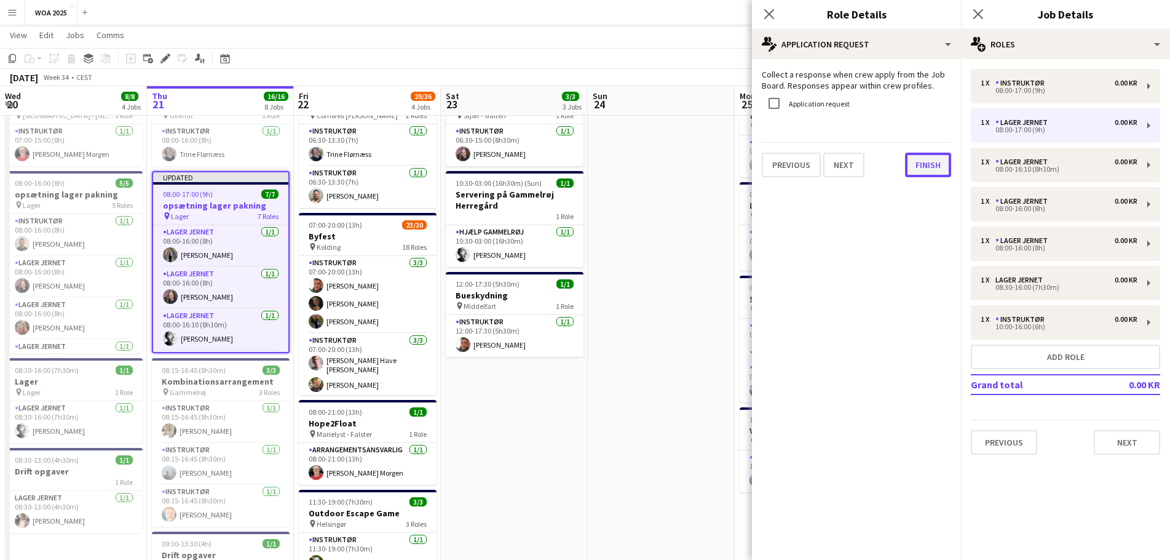
click at [918, 170] on button "Finish" at bounding box center [928, 165] width 46 height 25
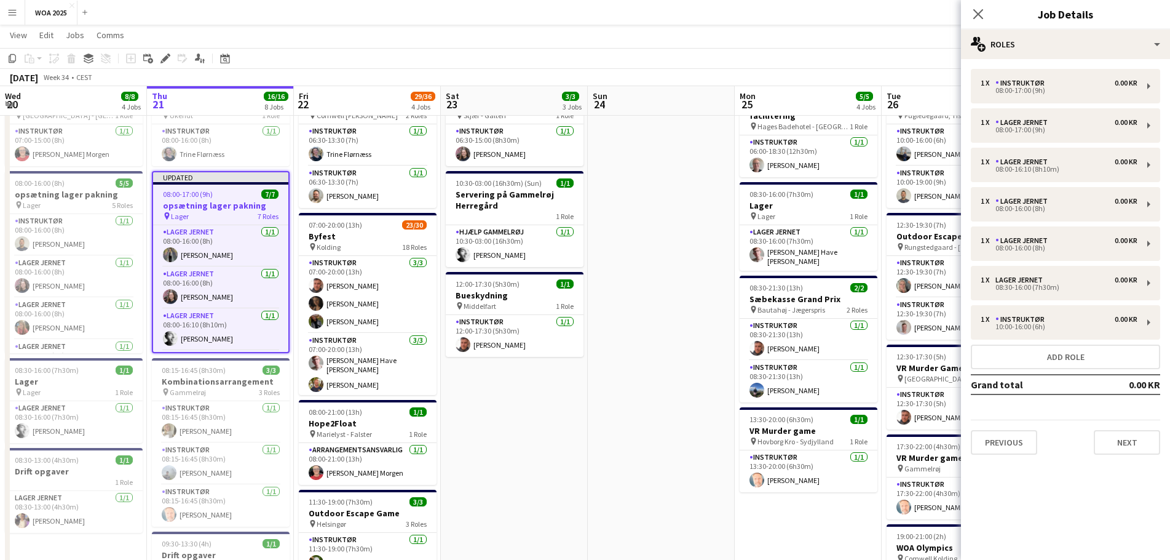
click at [927, 50] on app-toolbar "Copy Paste Paste Ctrl+V Paste with crew Ctrl+Shift+V Paste linked Job Delete Gr…" at bounding box center [585, 58] width 1170 height 21
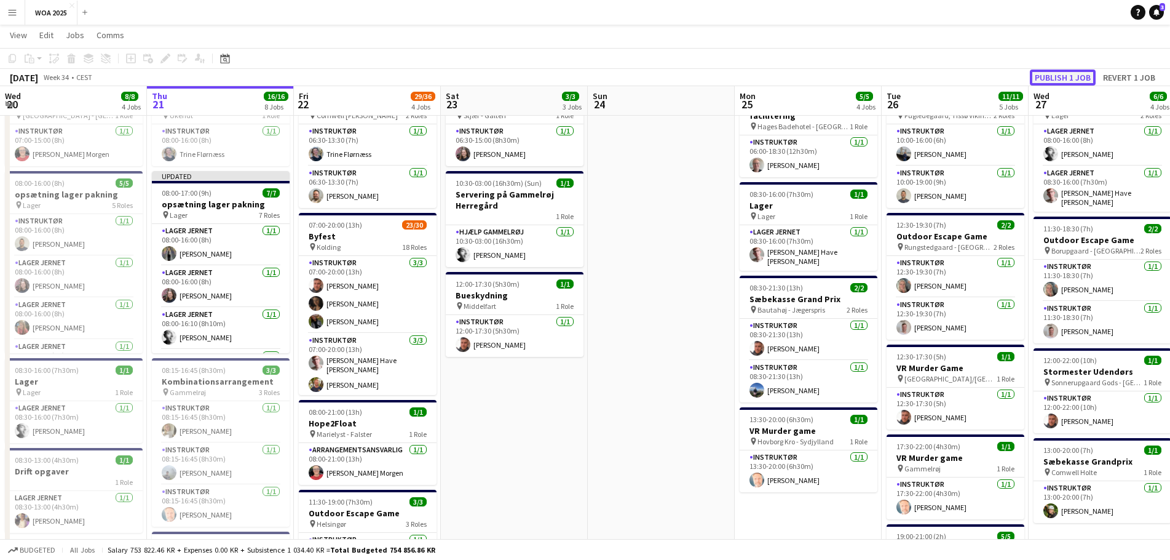
click at [1059, 80] on button "Publish 1 job" at bounding box center [1063, 77] width 66 height 16
